Goal: Task Accomplishment & Management: Complete application form

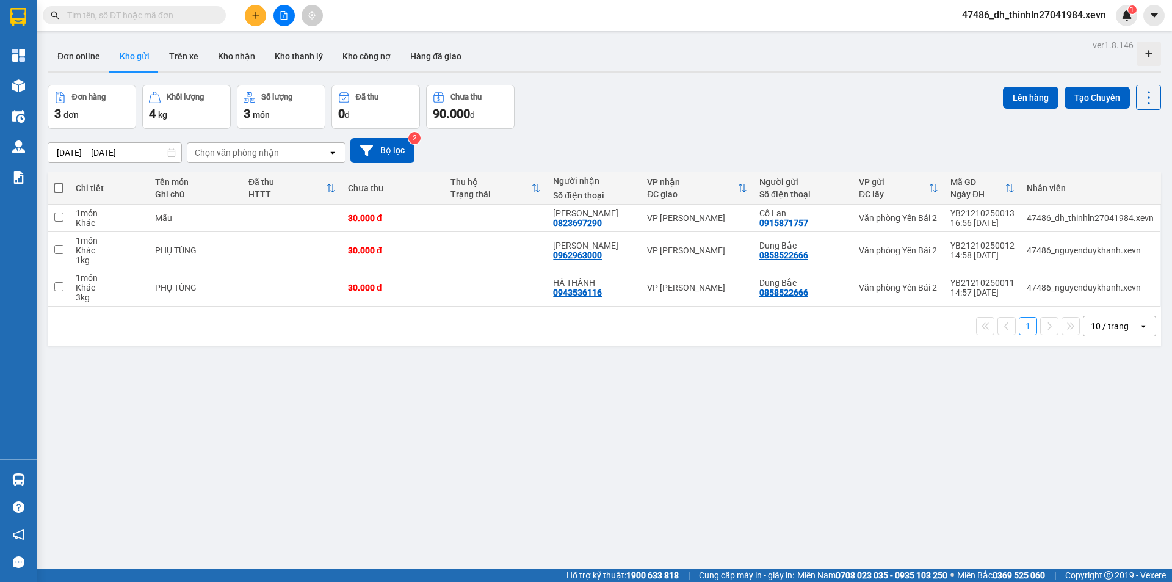
click at [261, 20] on button at bounding box center [255, 15] width 21 height 21
click at [256, 16] on icon "plus" at bounding box center [256, 15] width 9 height 9
click at [255, 18] on icon "plus" at bounding box center [256, 15] width 9 height 9
click at [274, 40] on div "Tạo đơn hàng" at bounding box center [298, 45] width 92 height 23
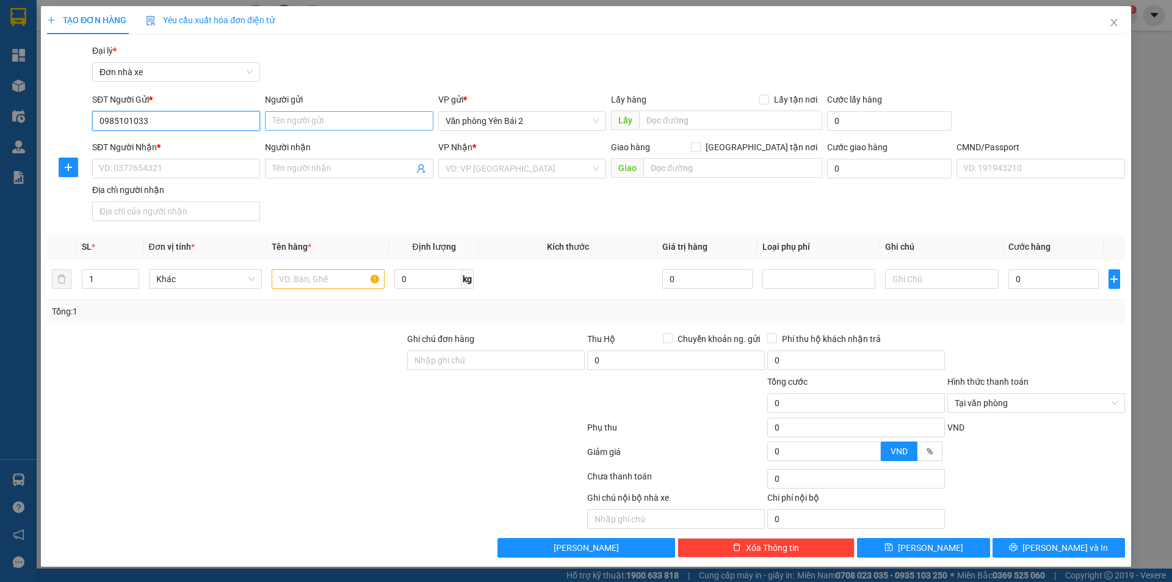
type input "0985101033"
click at [327, 123] on input "Người gửi" at bounding box center [349, 121] width 168 height 20
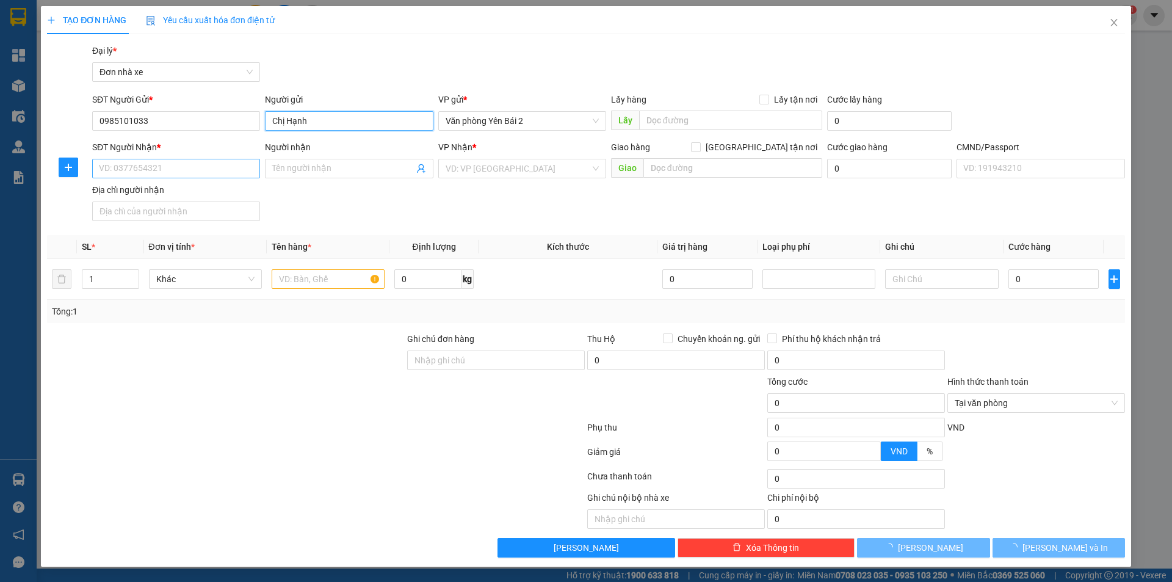
type input "Chị Hạnh"
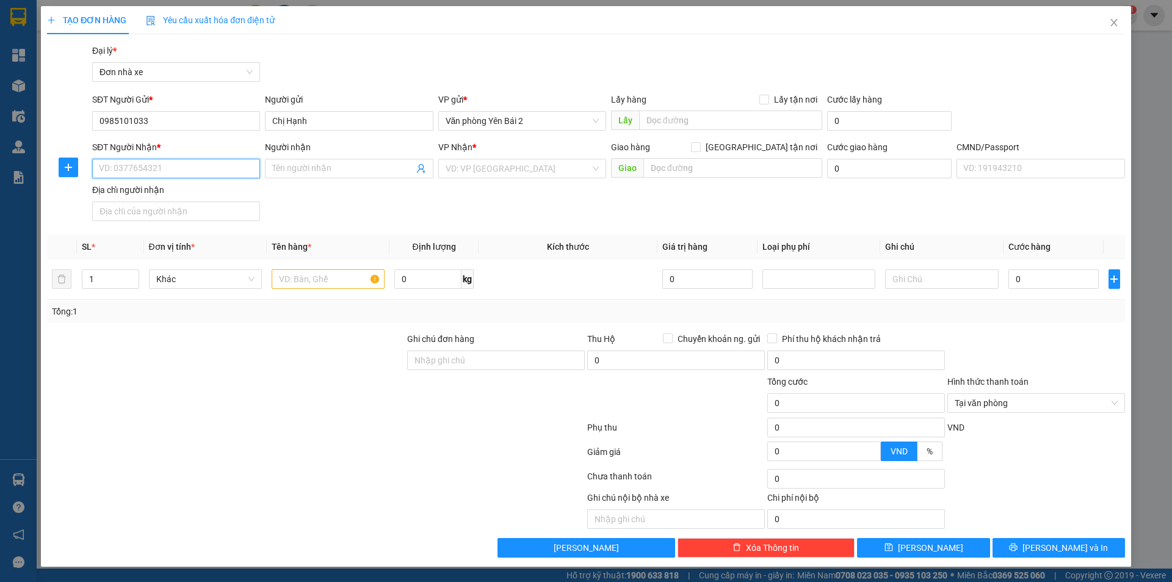
click at [197, 167] on input "SĐT Người Nhận *" at bounding box center [176, 169] width 168 height 20
click at [220, 195] on div "0365769734 - [PERSON_NAME]" at bounding box center [176, 192] width 153 height 13
type input "0365769734"
type input "[PERSON_NAME]"
type input "1"
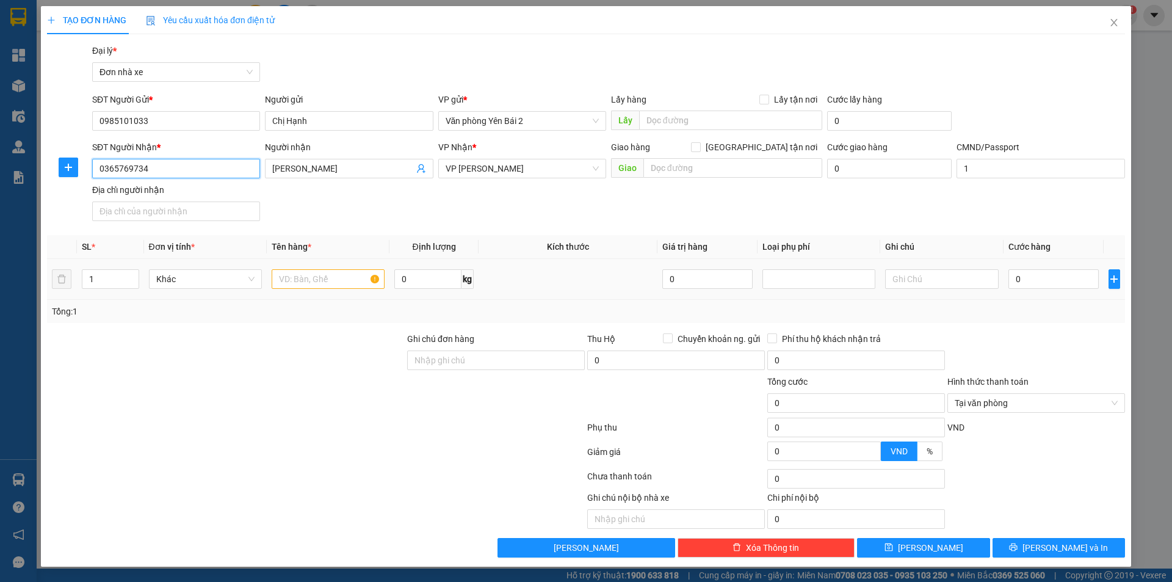
type input "0365769734"
click at [285, 283] on input "text" at bounding box center [328, 279] width 113 height 20
type input "D"
type input "ĐỒ ĂN"
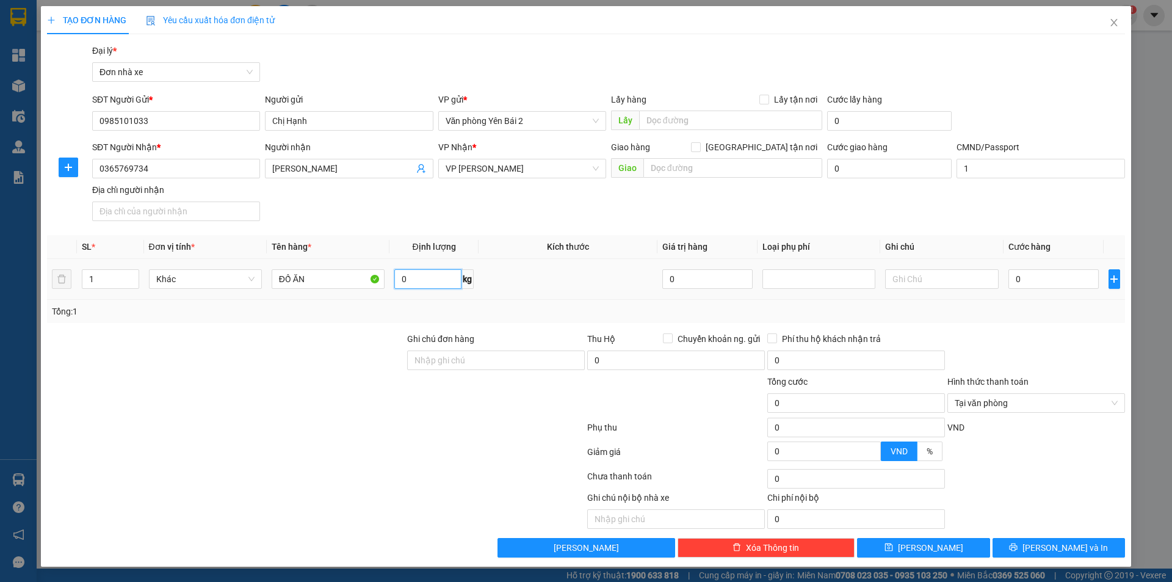
click at [449, 272] on input "0" at bounding box center [427, 279] width 67 height 20
type input "21"
click at [1050, 277] on input "0" at bounding box center [1054, 279] width 91 height 20
type input "5"
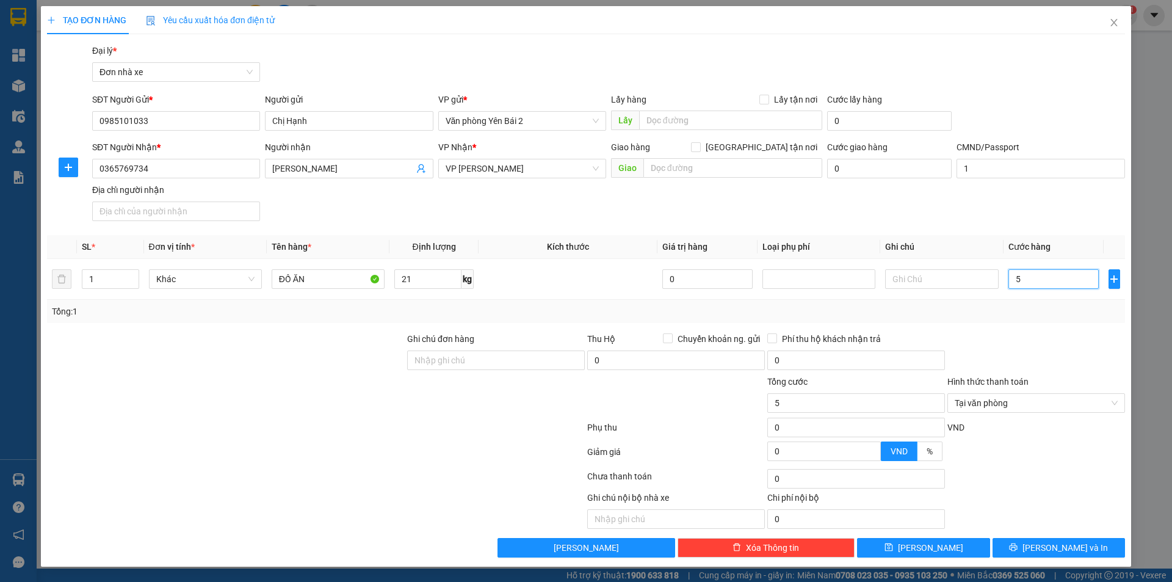
type input "50"
type input "500"
type input "5.000"
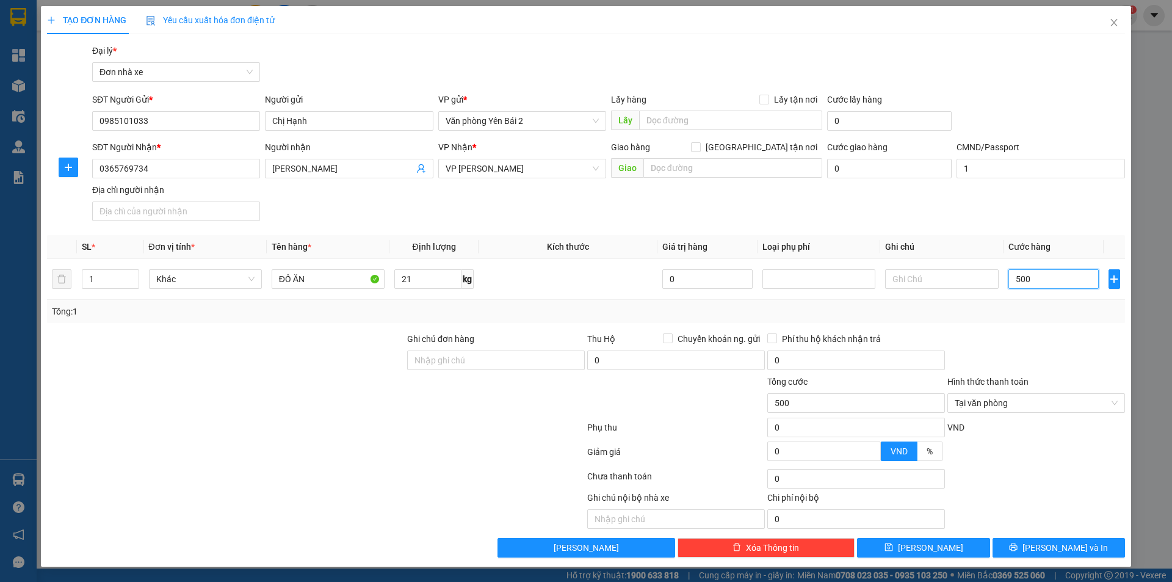
type input "5.000"
type input "50.000"
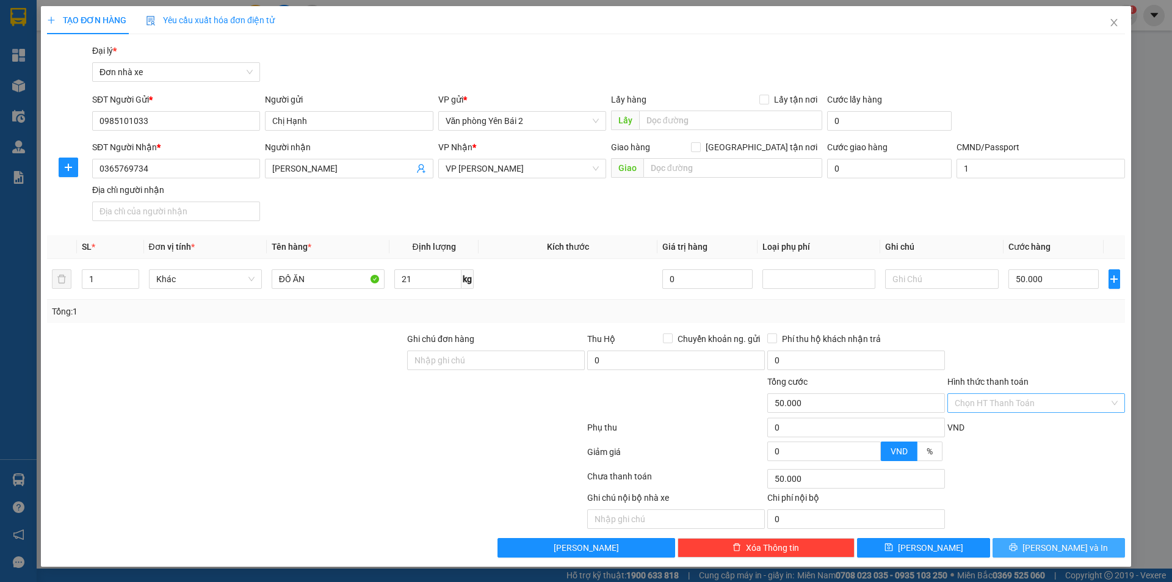
click at [1032, 550] on button "[PERSON_NAME] và In" at bounding box center [1059, 548] width 132 height 20
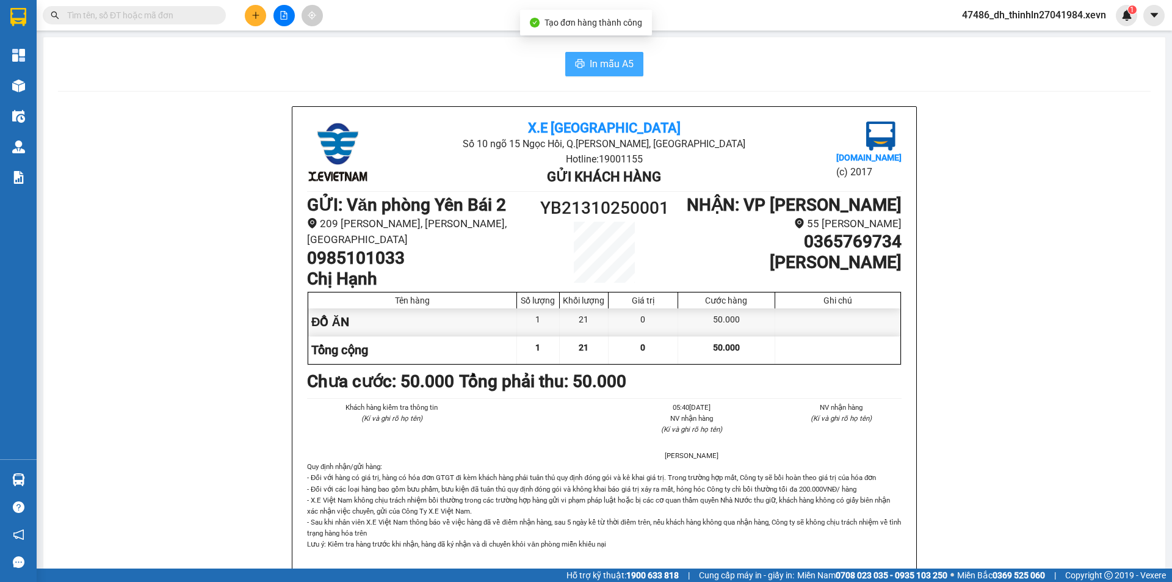
click at [605, 58] on span "In mẫu A5" at bounding box center [612, 63] width 44 height 15
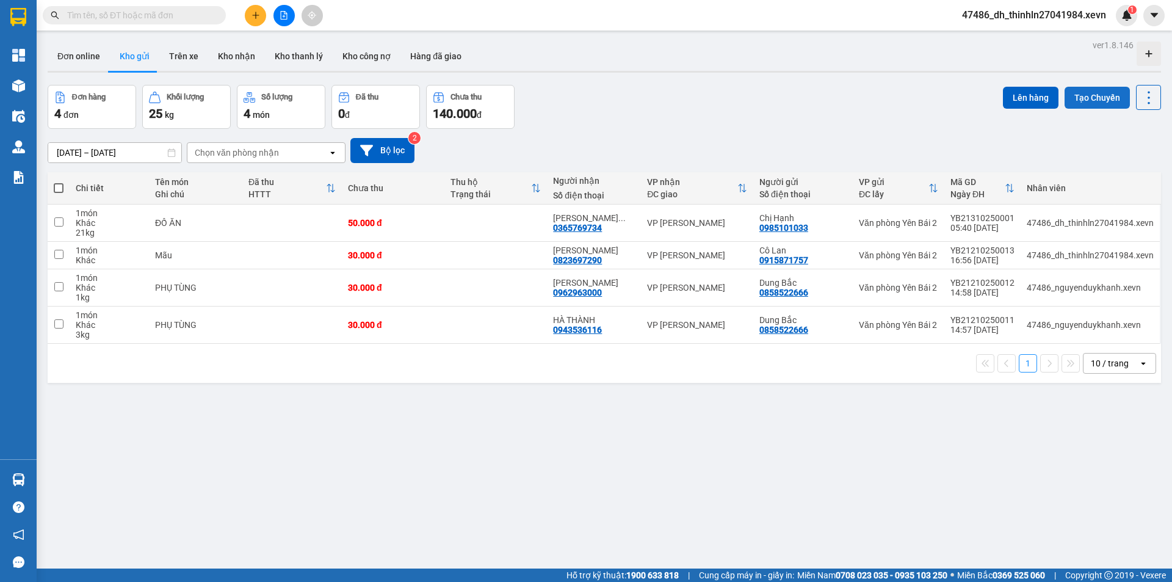
click at [1101, 93] on button "Tạo Chuyến" at bounding box center [1097, 98] width 65 height 22
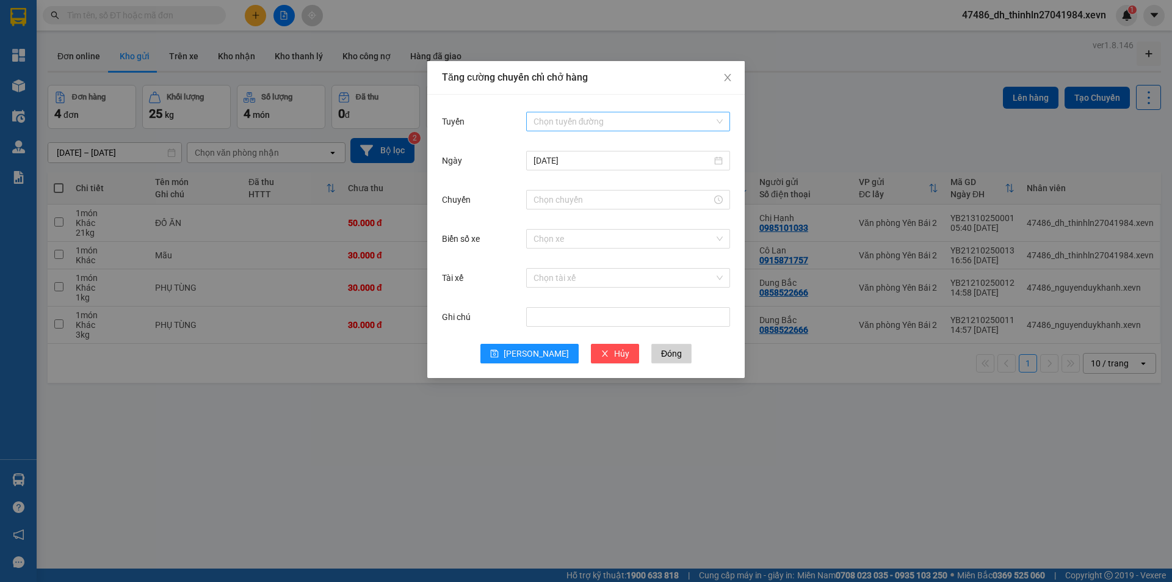
click at [557, 123] on input "Tuyến" at bounding box center [624, 121] width 181 height 18
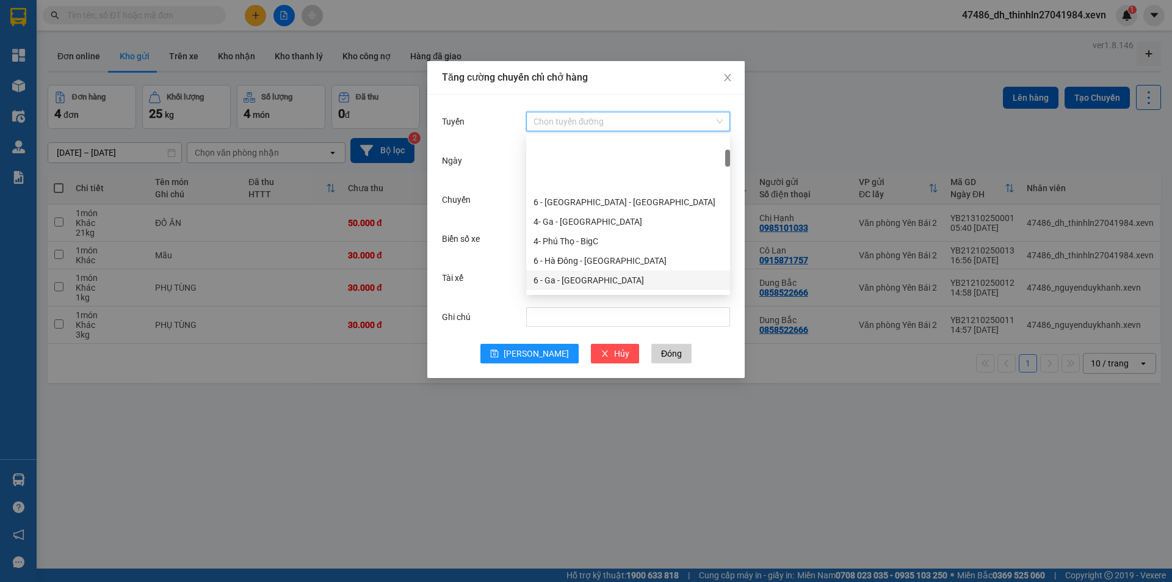
scroll to position [122, 0]
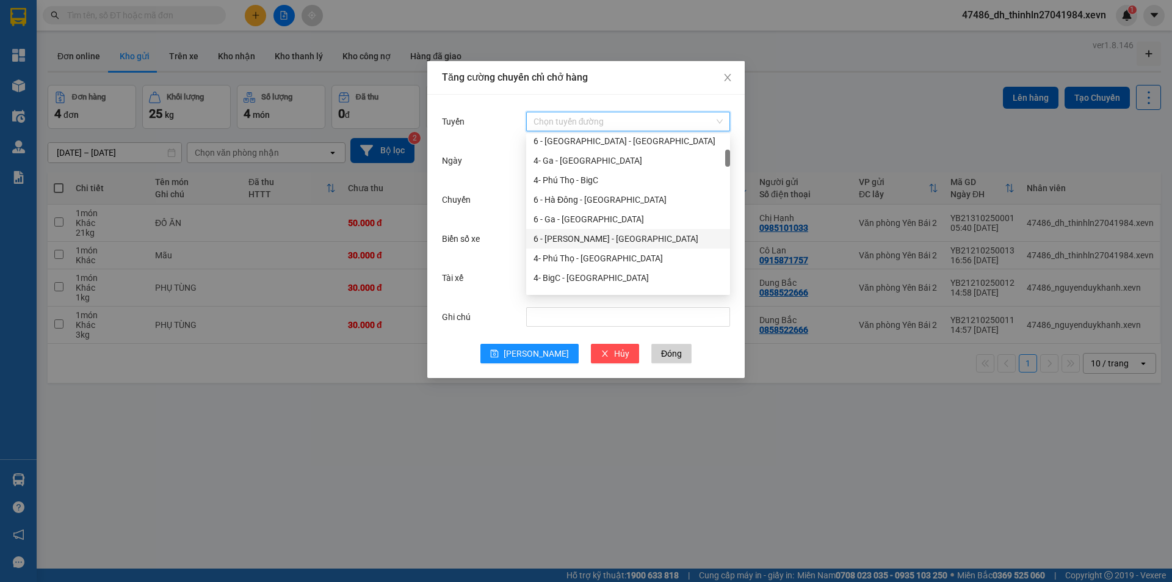
click at [575, 237] on div "6 - [PERSON_NAME] - [GEOGRAPHIC_DATA]" at bounding box center [628, 238] width 189 height 13
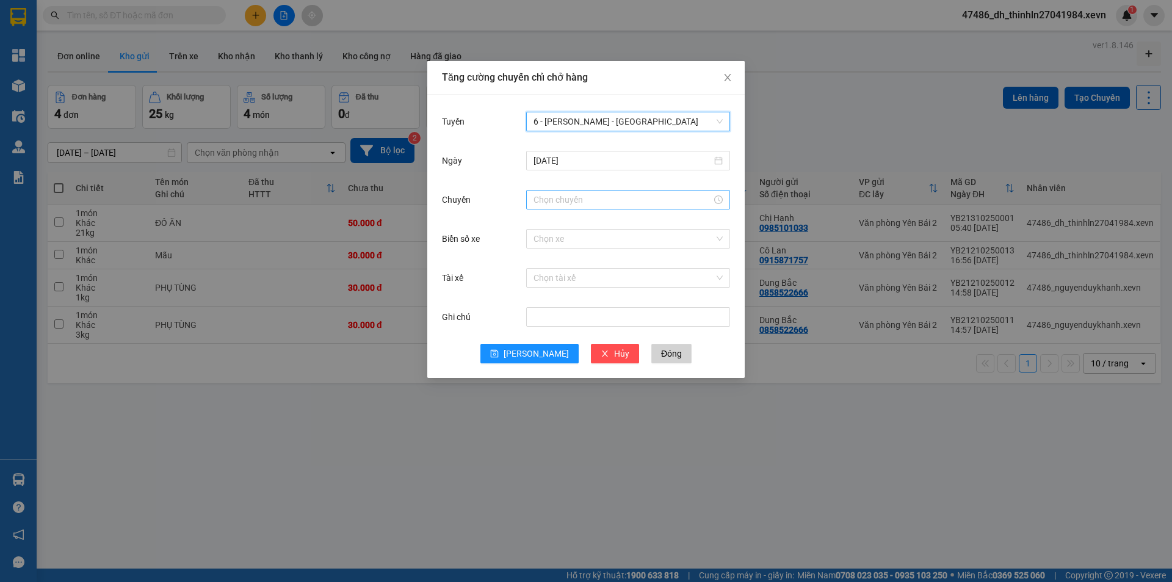
click at [588, 201] on input "Chuyến" at bounding box center [623, 199] width 178 height 13
click at [587, 158] on input "[DATE]" at bounding box center [623, 160] width 178 height 13
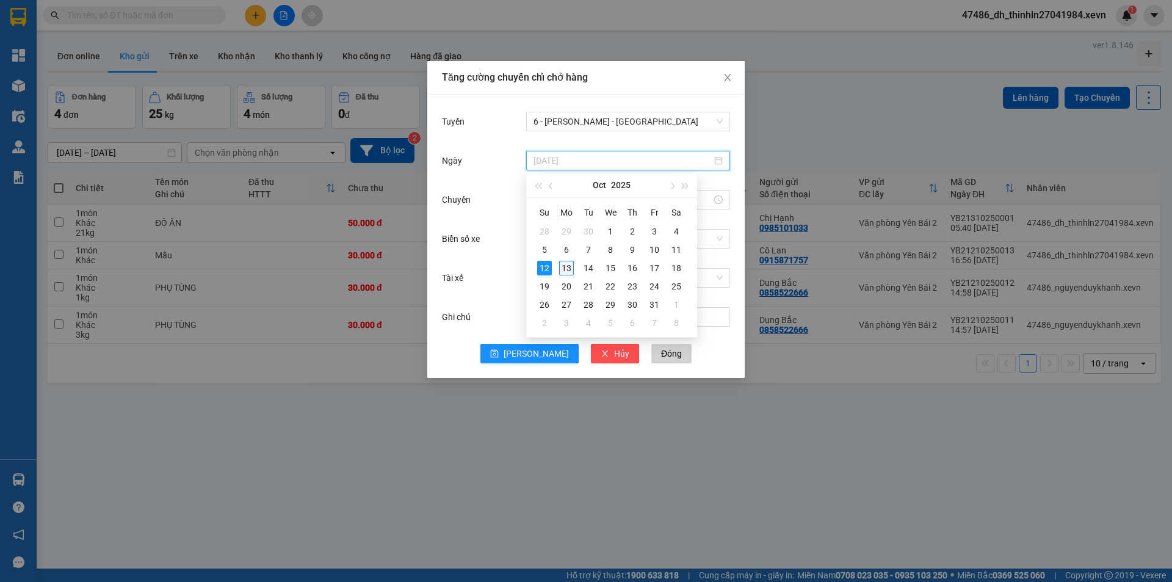
type input "[DATE]"
click at [565, 268] on div "13" at bounding box center [566, 268] width 15 height 15
click at [600, 203] on input "Chuyến" at bounding box center [623, 199] width 178 height 13
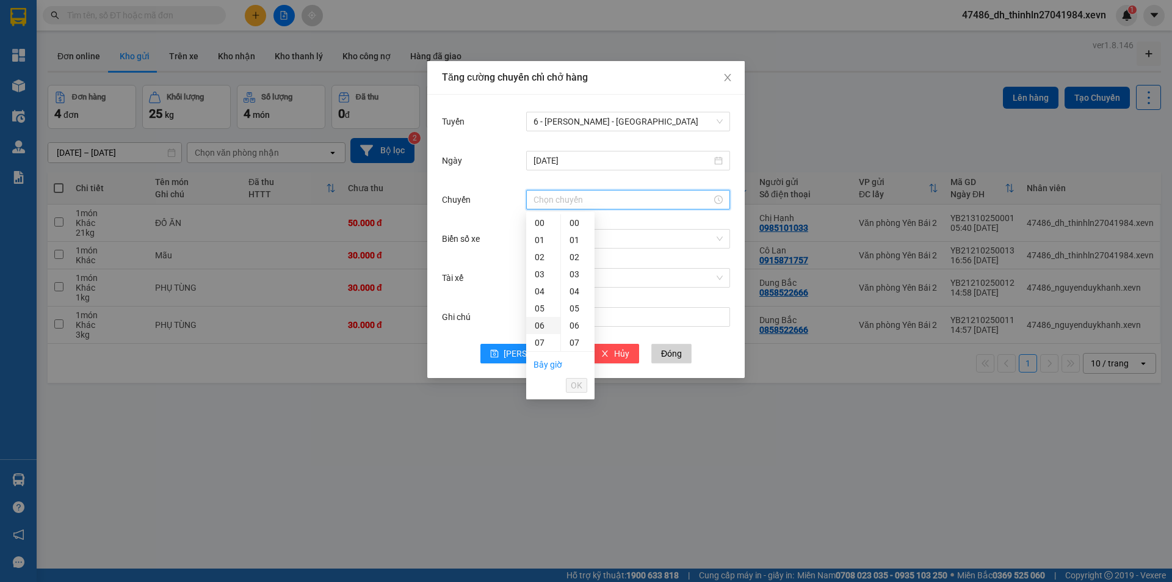
click at [546, 326] on div "06" at bounding box center [543, 325] width 34 height 17
type input "06:00"
click at [578, 386] on span "OK" at bounding box center [577, 385] width 12 height 13
click at [590, 244] on input "Biển số xe" at bounding box center [624, 239] width 181 height 18
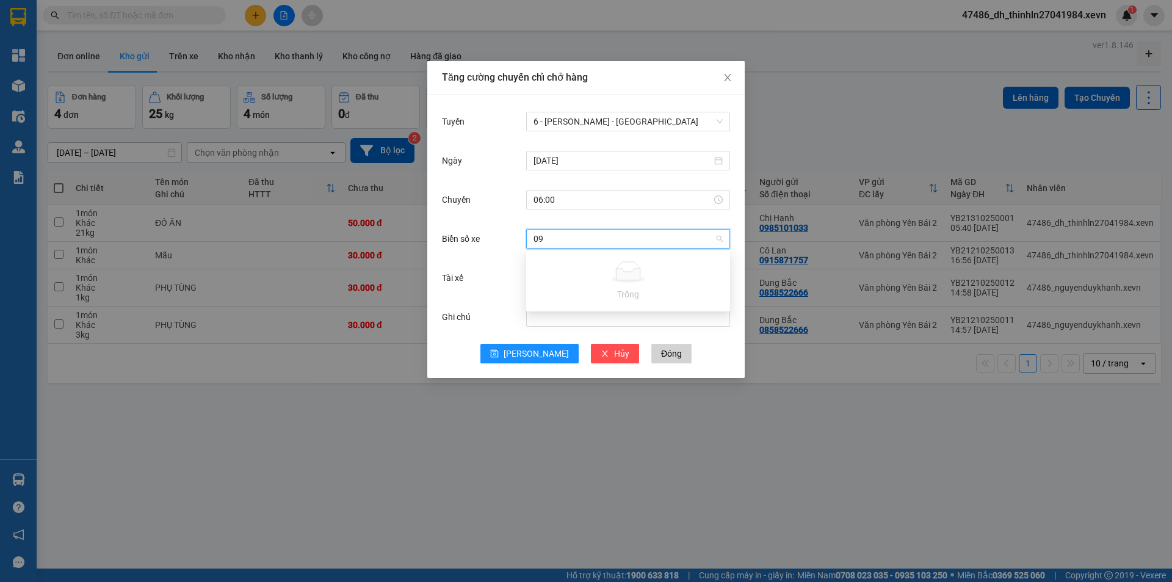
type input "0"
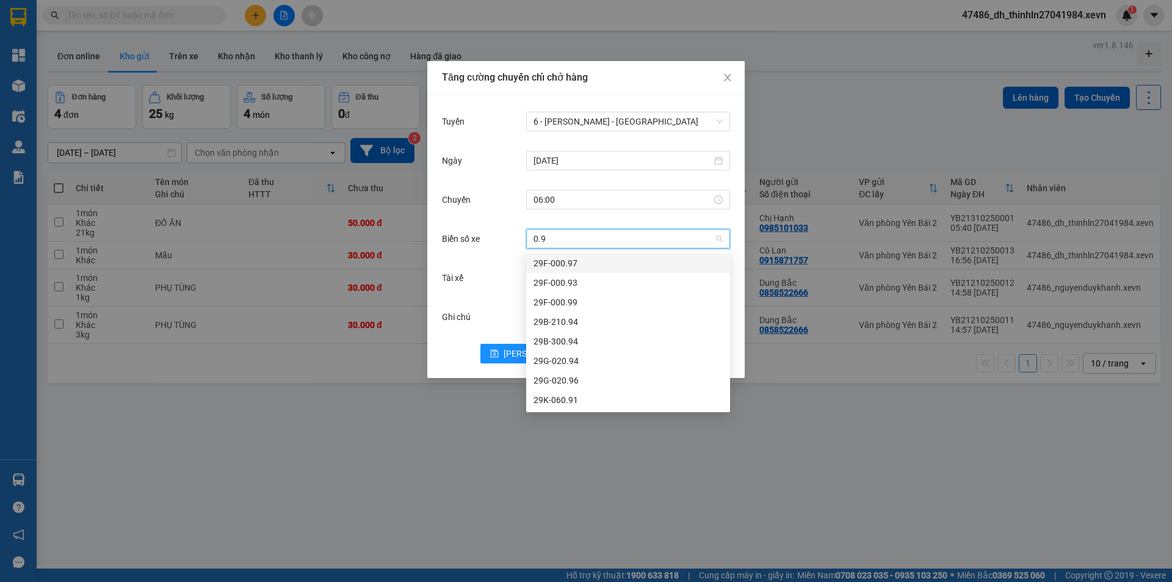
type input "0.94"
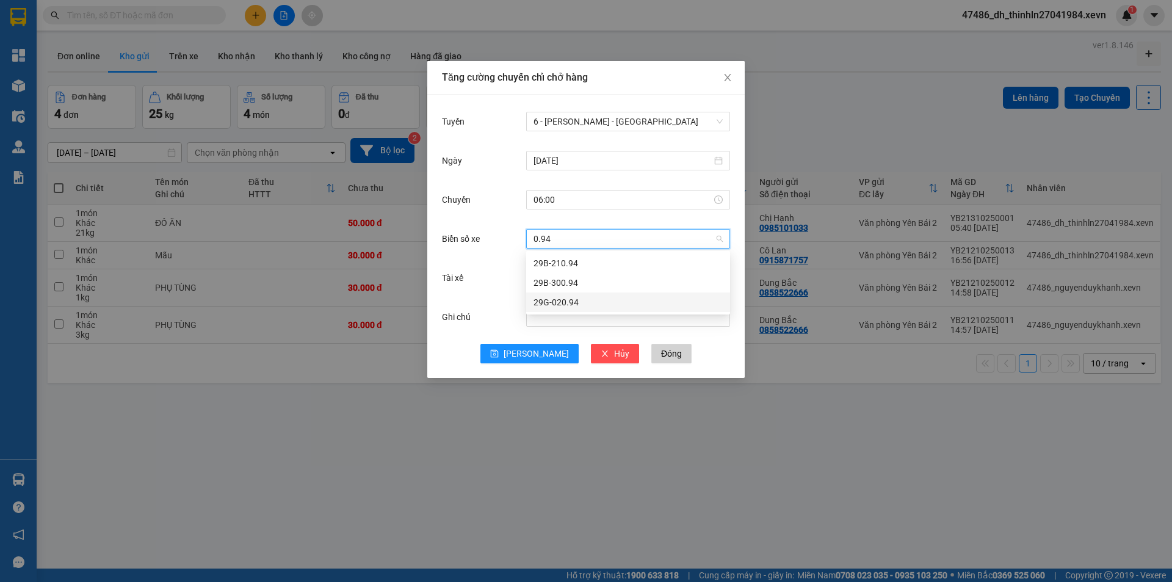
click at [566, 306] on div "29G-020.94" at bounding box center [628, 301] width 189 height 13
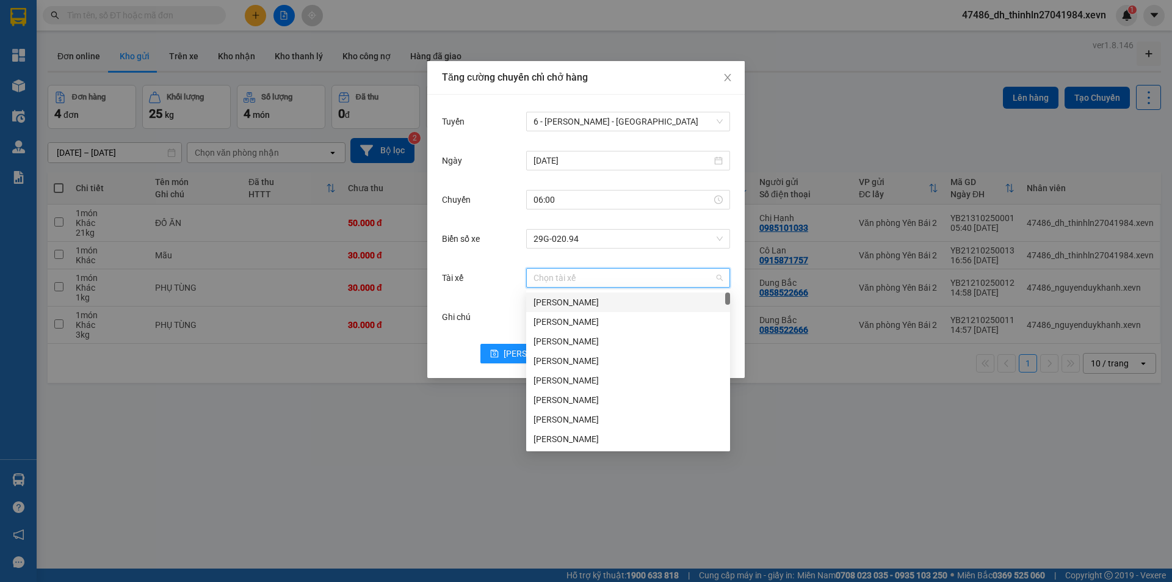
click at [572, 280] on input "Tài xế" at bounding box center [624, 278] width 181 height 18
type input "toàn"
click at [612, 363] on div "[PERSON_NAME]" at bounding box center [628, 360] width 189 height 13
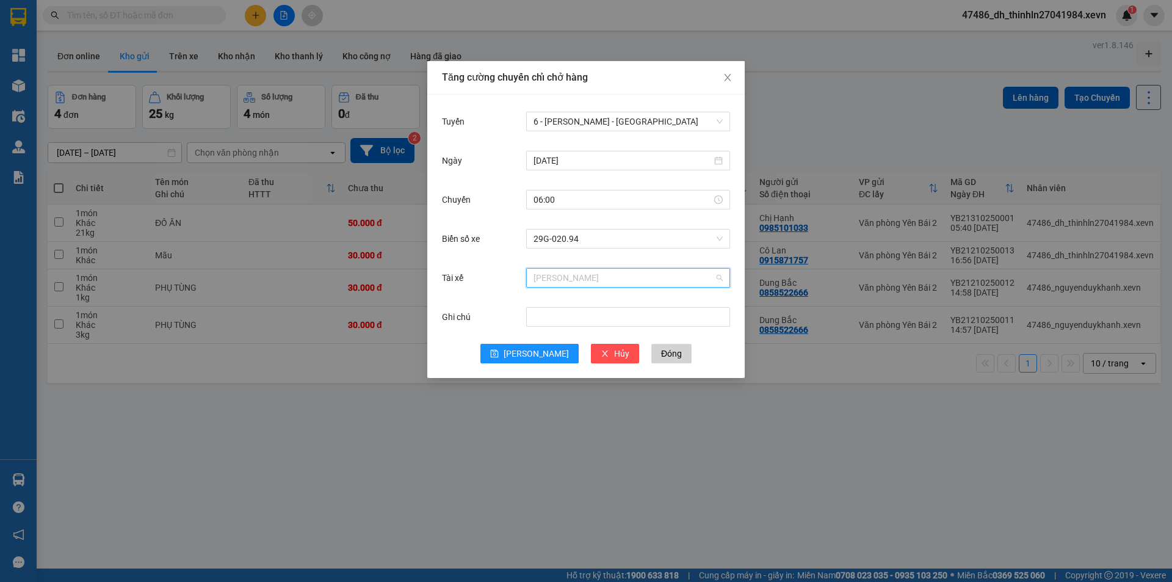
click at [602, 281] on span "[PERSON_NAME]" at bounding box center [628, 278] width 189 height 18
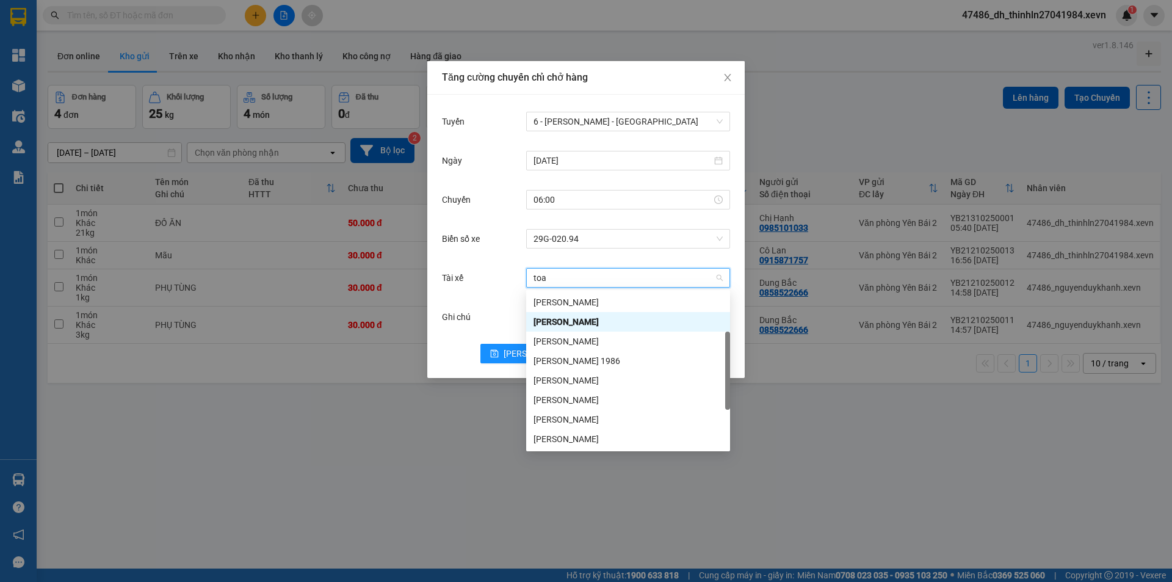
scroll to position [20, 0]
type input "toàn"
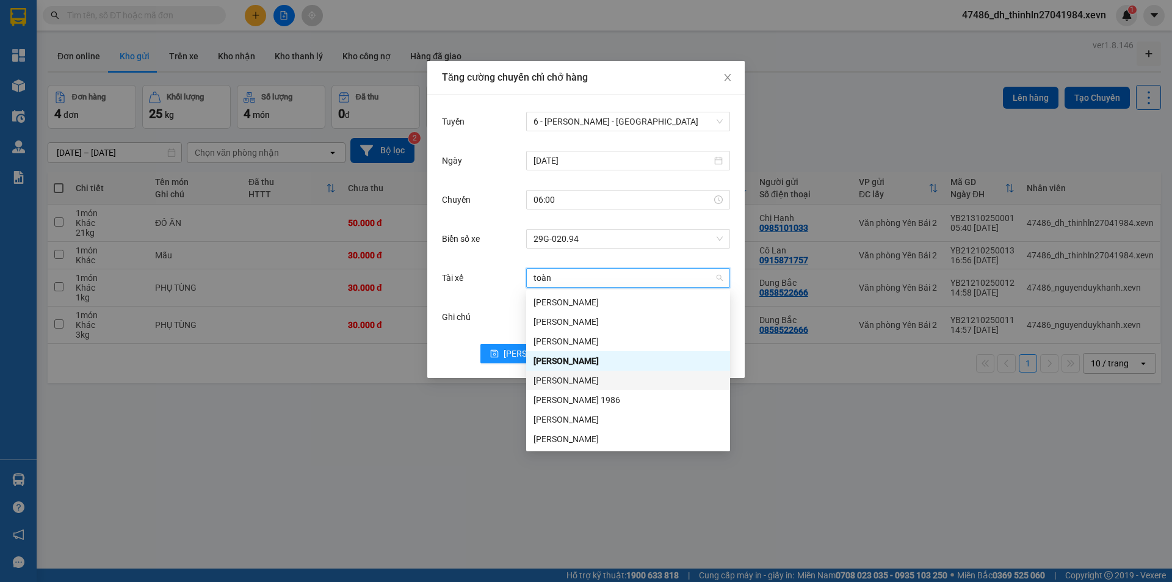
scroll to position [39, 0]
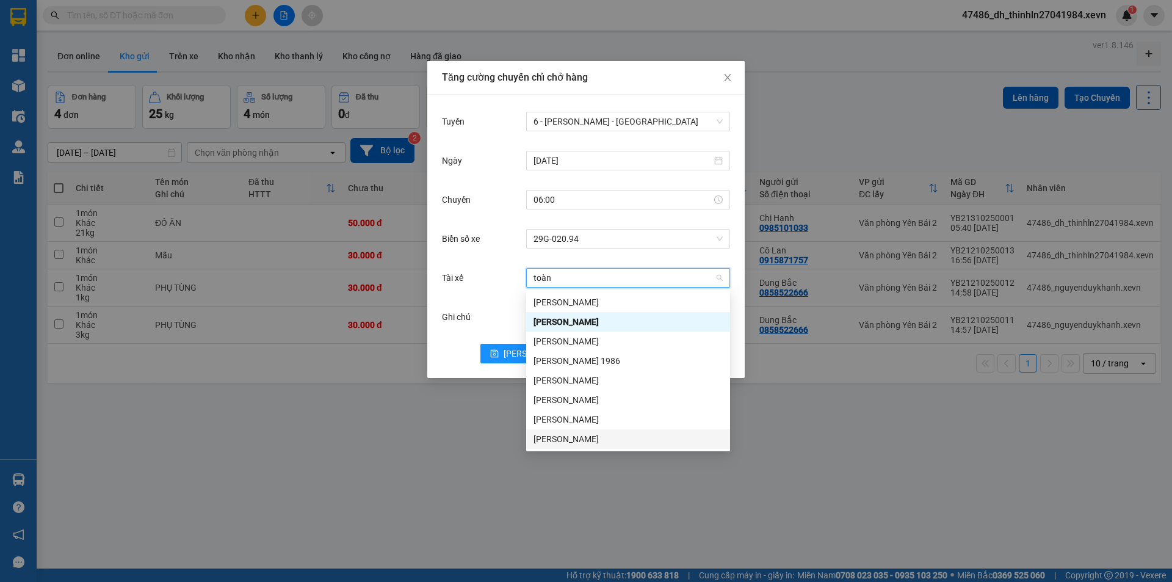
click at [583, 434] on div "[PERSON_NAME]" at bounding box center [628, 438] width 189 height 13
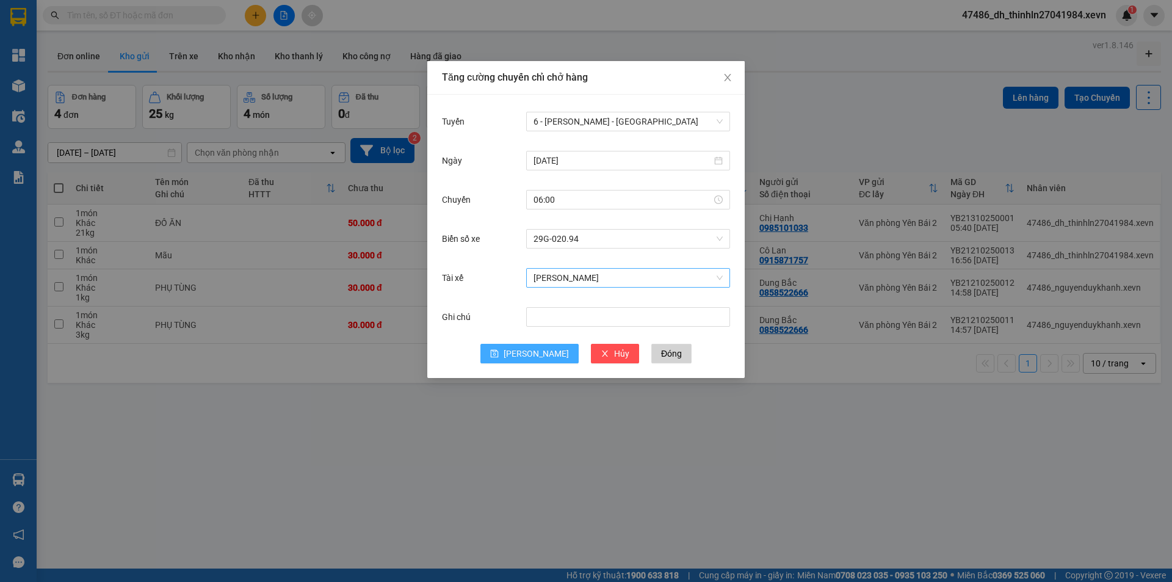
click at [532, 348] on span "[PERSON_NAME]" at bounding box center [536, 353] width 65 height 13
click at [661, 352] on span "Đóng" at bounding box center [671, 353] width 21 height 13
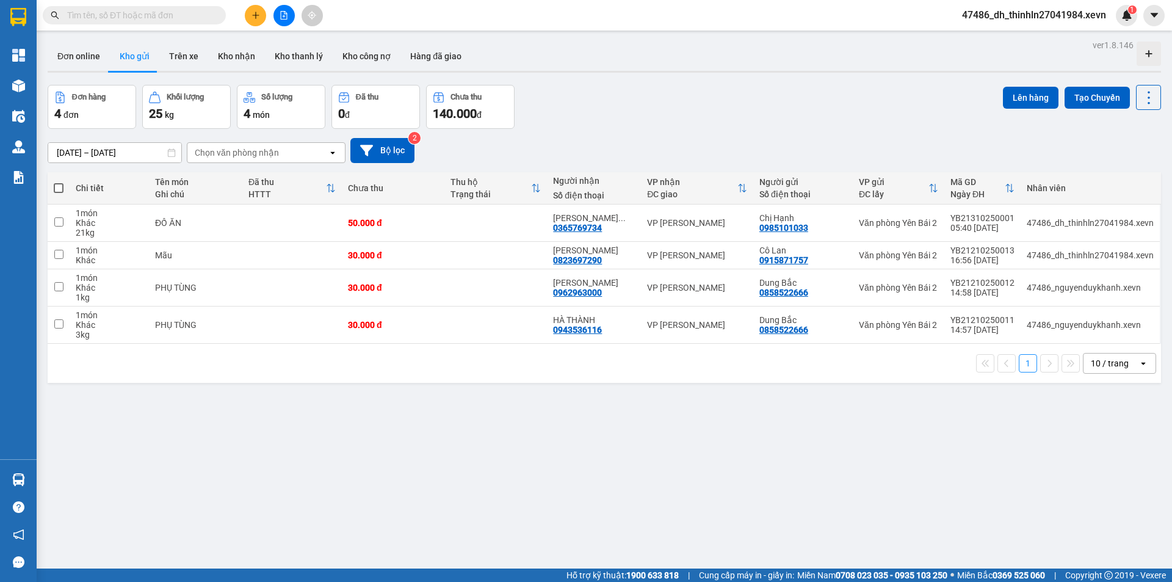
click at [59, 190] on span at bounding box center [59, 188] width 10 height 10
click at [59, 182] on input "checkbox" at bounding box center [59, 182] width 0 height 0
checkbox input "true"
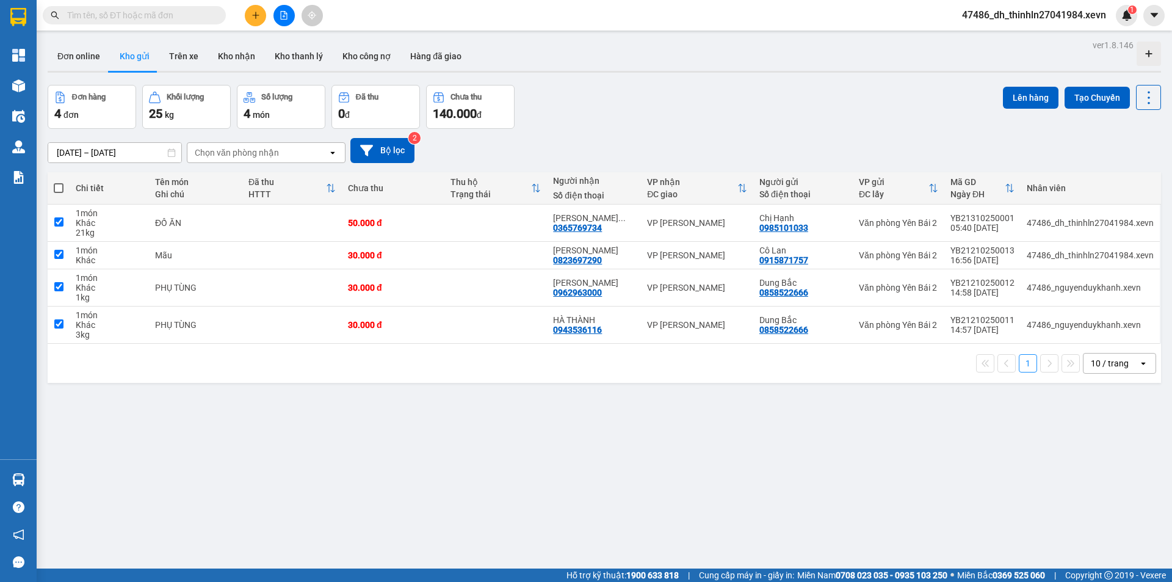
checkbox input "true"
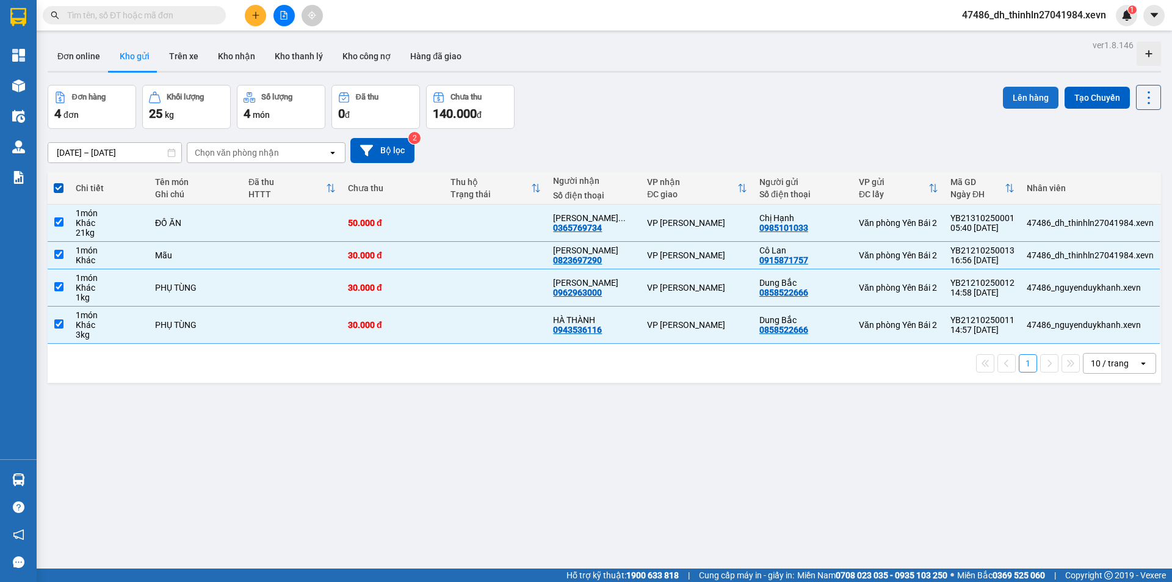
click at [1009, 96] on button "Lên hàng" at bounding box center [1031, 98] width 56 height 22
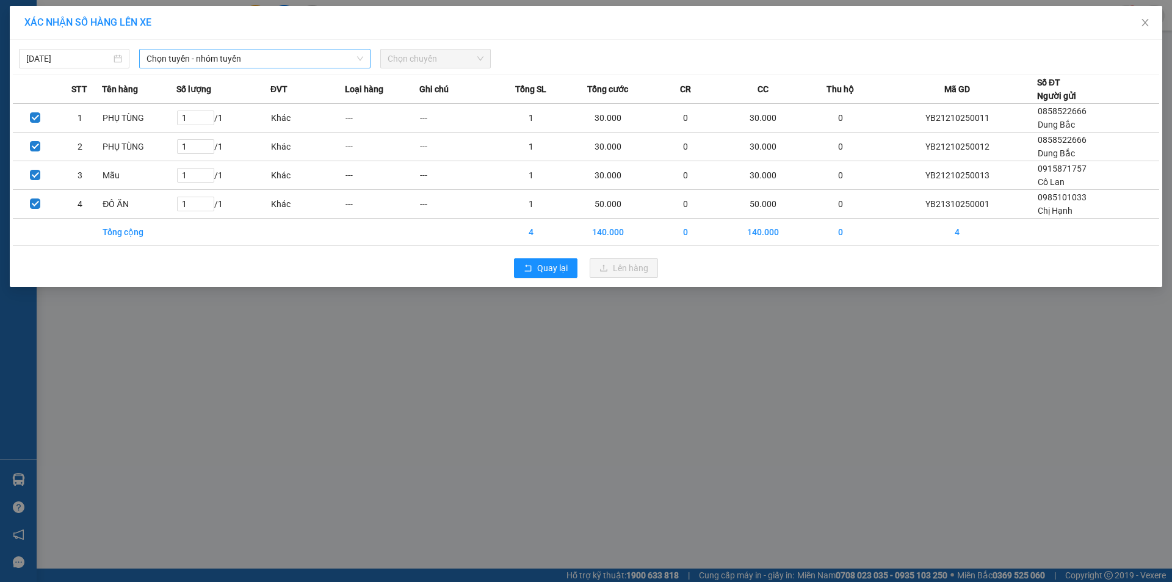
click at [363, 60] on icon "down" at bounding box center [360, 58] width 7 height 7
click at [265, 56] on span "Chọn tuyến - nhóm tuyến" at bounding box center [255, 58] width 217 height 18
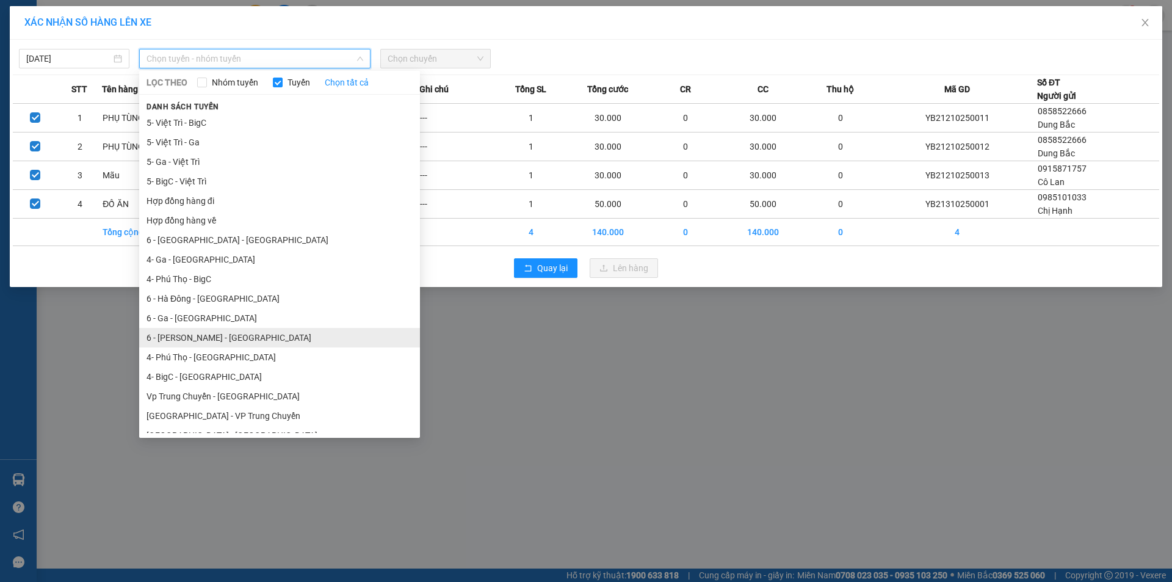
click at [207, 336] on li "6 - [PERSON_NAME] - [GEOGRAPHIC_DATA]" at bounding box center [279, 338] width 281 height 20
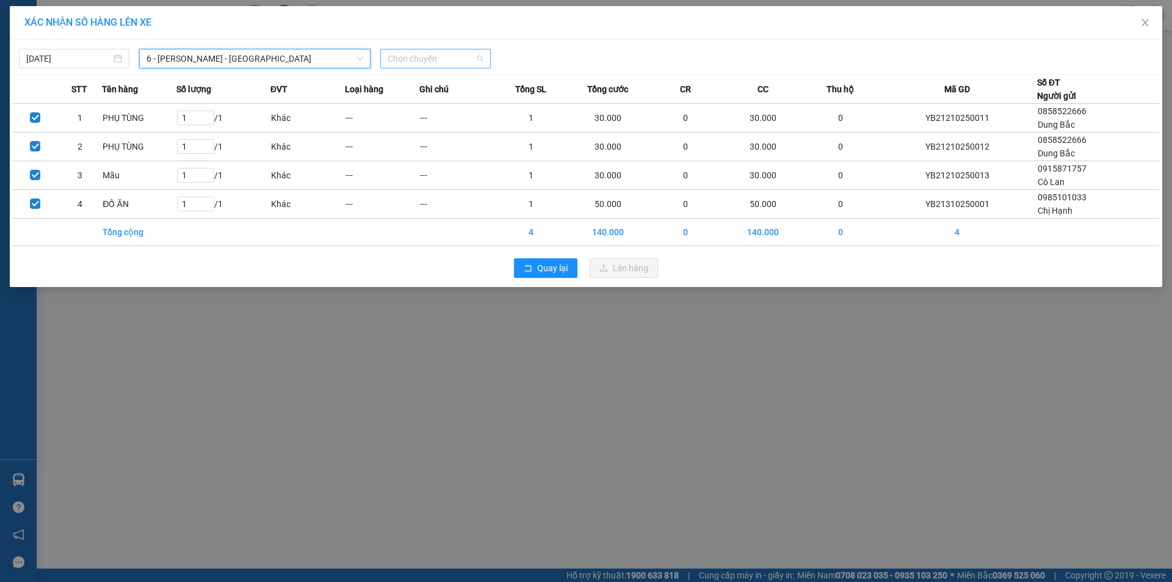
click at [399, 55] on span "Chọn chuyến" at bounding box center [436, 58] width 96 height 18
click at [410, 100] on div "06:00 (TC) - 29G-020.94" at bounding box center [435, 102] width 95 height 13
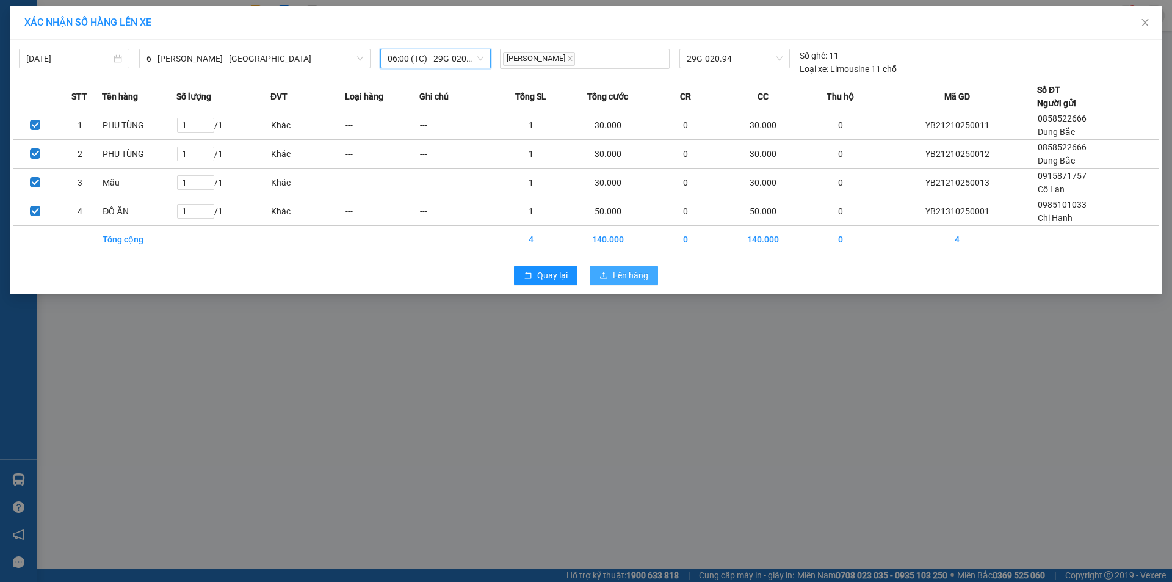
click at [617, 275] on span "Lên hàng" at bounding box center [630, 275] width 35 height 13
